Goal: Communication & Community: Connect with others

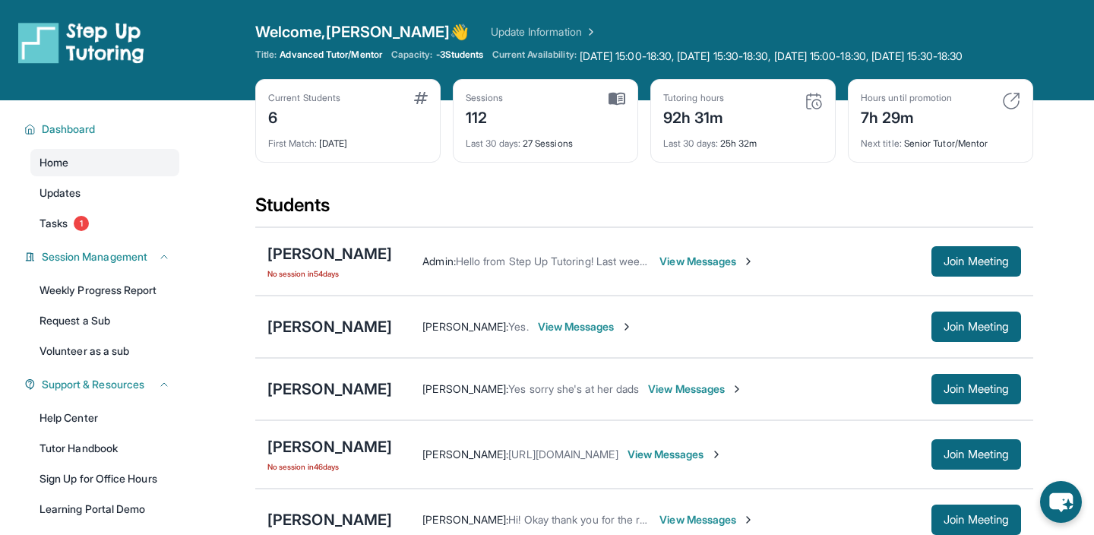
scroll to position [112, 0]
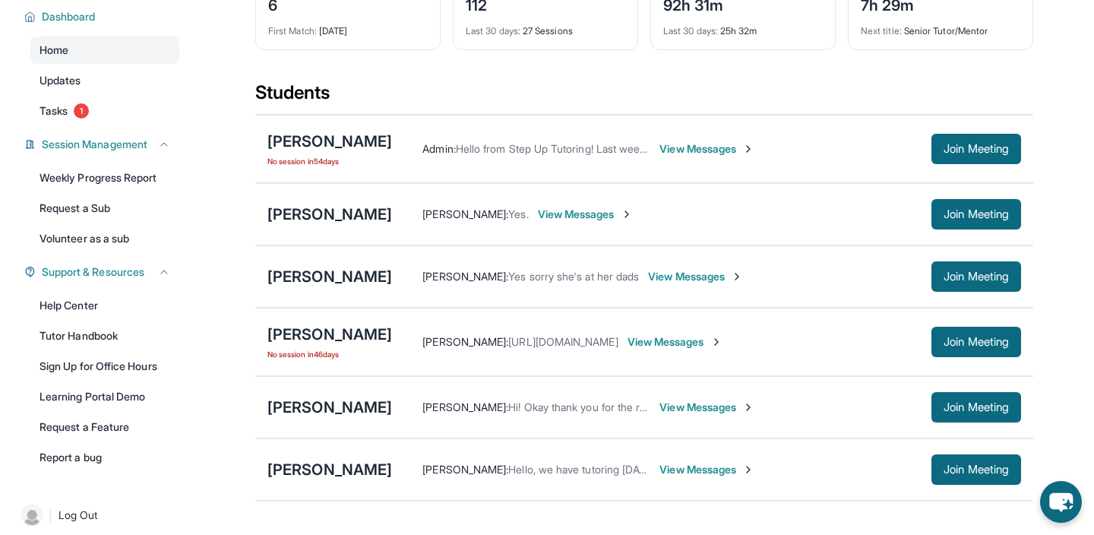
click at [361, 216] on div "[PERSON_NAME] [PERSON_NAME] : Yes. View Messages Join Meeting" at bounding box center [644, 214] width 778 height 62
click at [356, 225] on div "[PERSON_NAME]" at bounding box center [330, 214] width 125 height 21
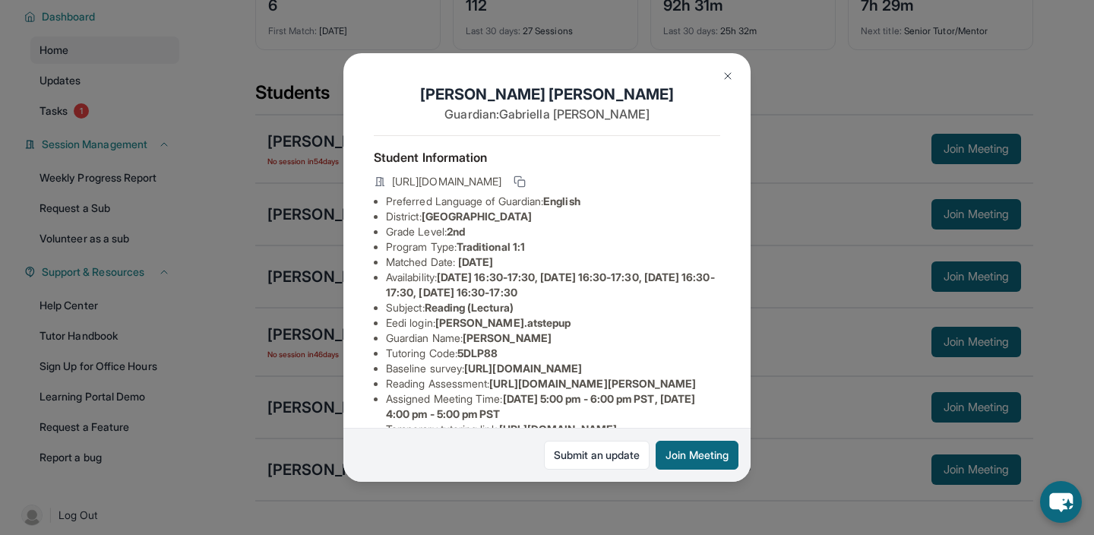
click at [752, 76] on div "[PERSON_NAME] Guardian: [PERSON_NAME] Student Information [URL][DOMAIN_NAME] Pr…" at bounding box center [547, 267] width 1094 height 535
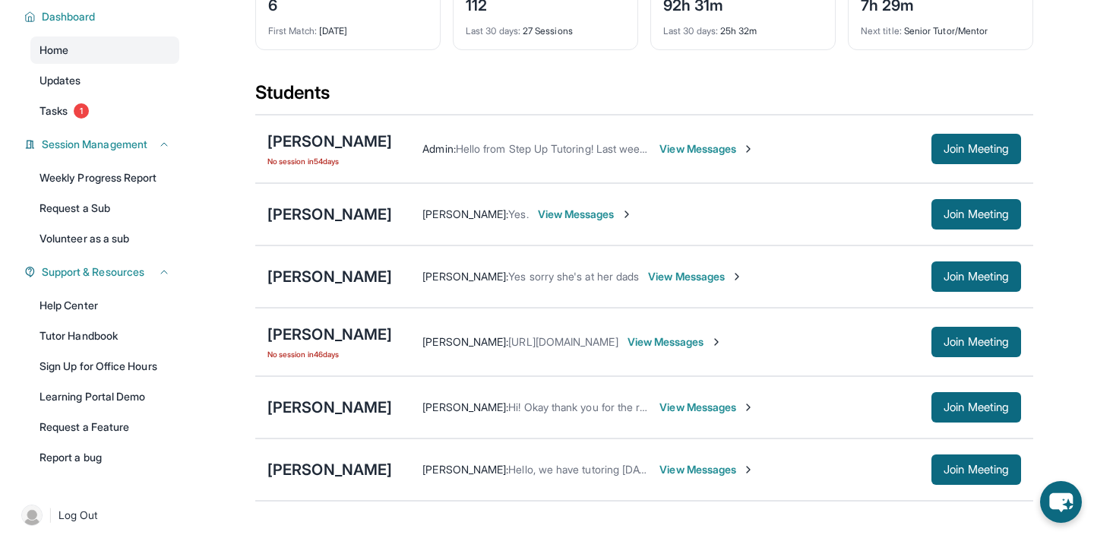
click at [617, 95] on div "Students" at bounding box center [644, 97] width 778 height 33
click at [657, 96] on div "Students" at bounding box center [644, 97] width 778 height 33
click at [949, 412] on span "Join Meeting" at bounding box center [976, 407] width 65 height 9
click at [344, 418] on div "[PERSON_NAME]" at bounding box center [330, 407] width 125 height 21
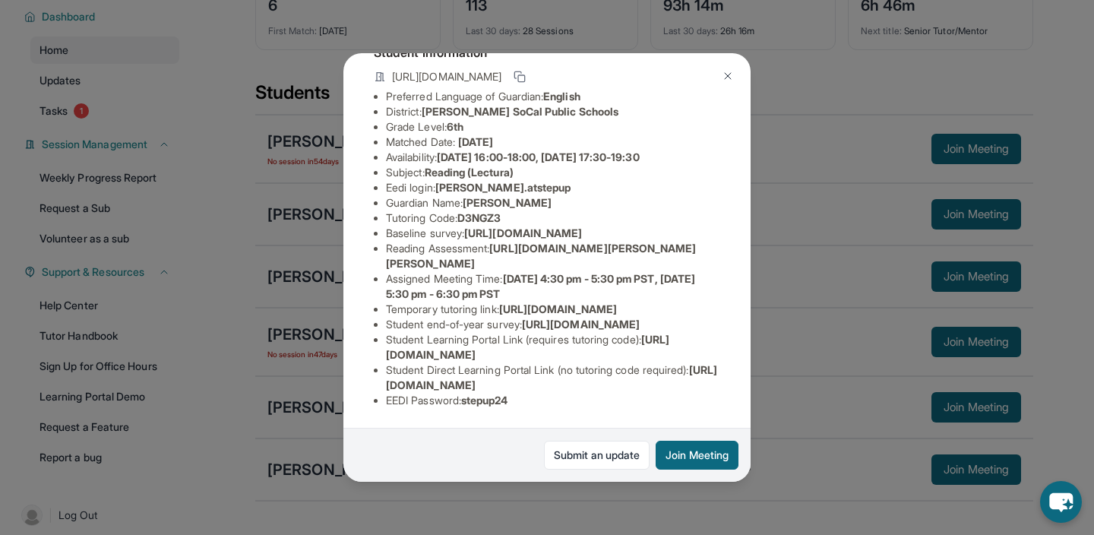
scroll to position [0, 0]
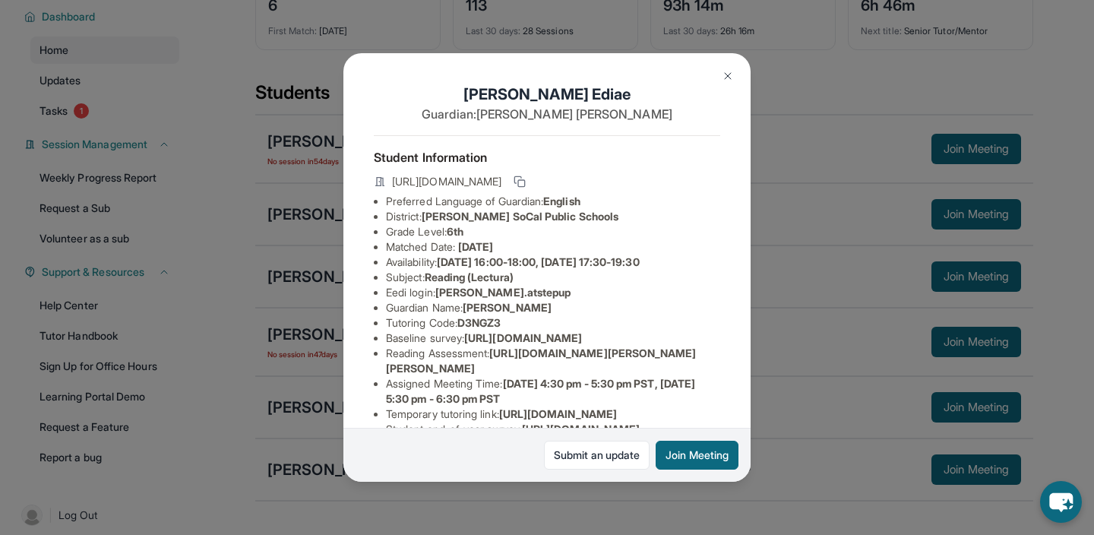
click at [728, 62] on div "[PERSON_NAME] Guardian: [PERSON_NAME] Student Information [URL][DOMAIN_NAME] Pr…" at bounding box center [547, 267] width 407 height 428
click at [725, 78] on img at bounding box center [728, 76] width 12 height 12
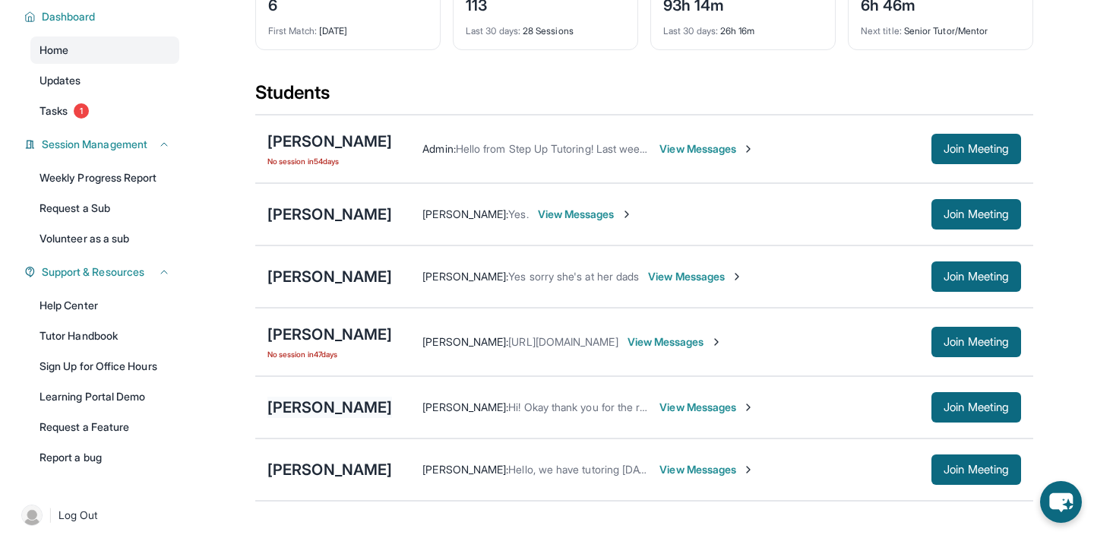
click at [336, 418] on div "[PERSON_NAME]" at bounding box center [330, 407] width 125 height 21
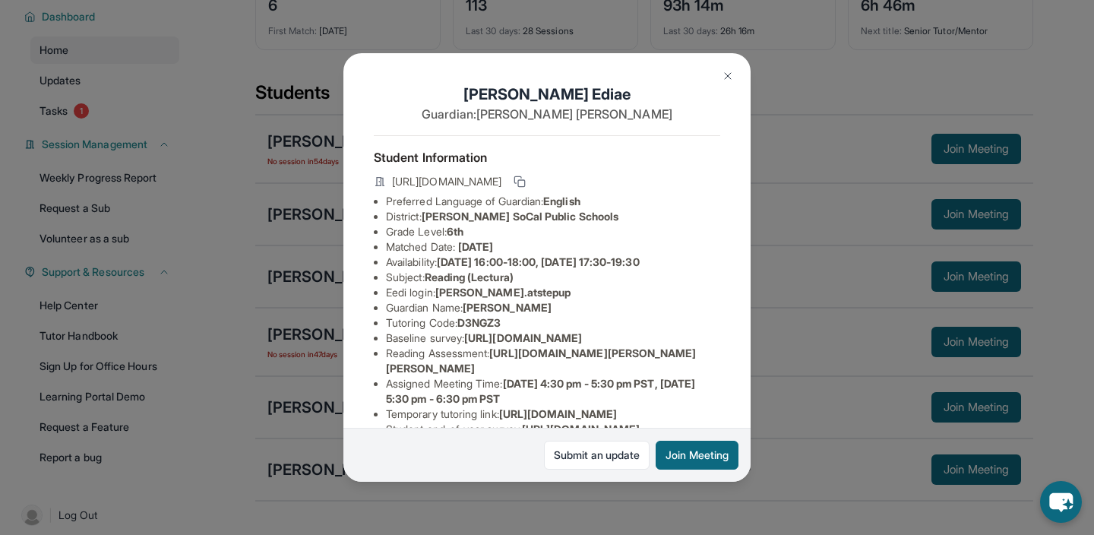
click at [732, 71] on img at bounding box center [728, 76] width 12 height 12
